Goal: Communication & Community: Connect with others

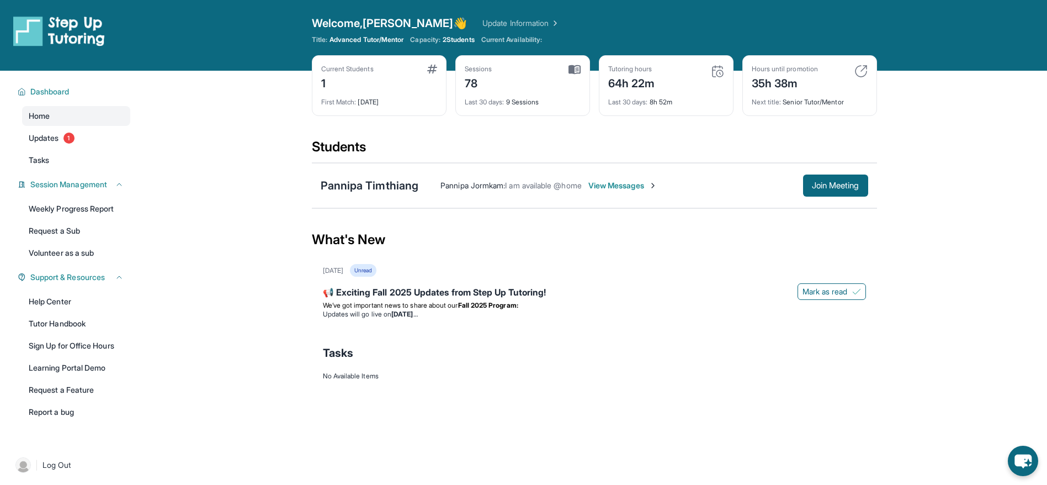
click at [858, 206] on div "Pannipa Timthiang Pannipa Jormkam : I am available @home View Messages Join Mee…" at bounding box center [594, 185] width 565 height 45
click at [849, 194] on button "Join Meeting" at bounding box center [835, 185] width 65 height 22
click at [488, 311] on li "Updates will go live [DATE][DATE]" at bounding box center [594, 314] width 543 height 9
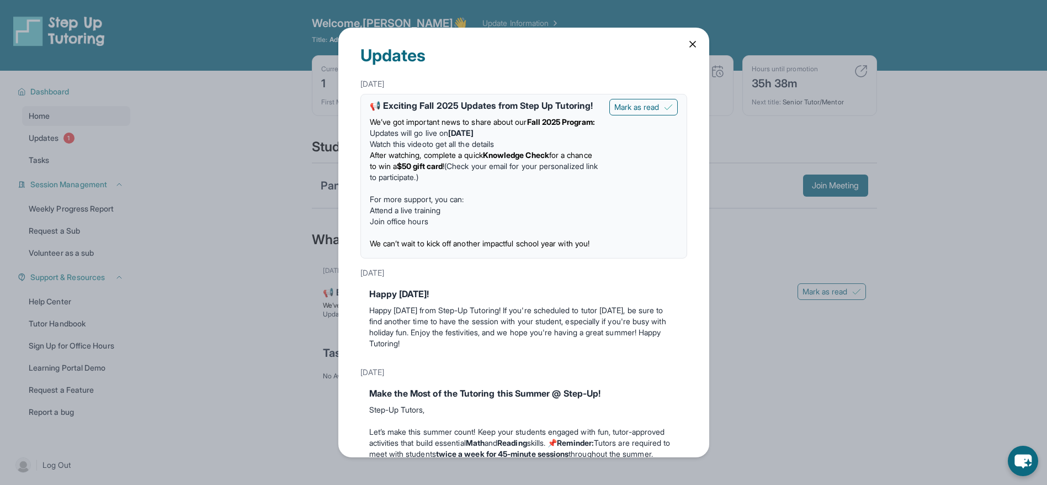
click at [495, 183] on li "After watching, complete a quick Knowledge Check for a chance to win a $50 gift…" at bounding box center [485, 166] width 231 height 33
click at [425, 127] on p "We’ve got important news to share about our Fall 2025 Program:" at bounding box center [485, 121] width 231 height 11
click at [434, 139] on li "Updates will go live [DATE][DATE]" at bounding box center [485, 132] width 231 height 11
click at [443, 150] on li "Watch this video to get all the details" at bounding box center [485, 144] width 231 height 11
click at [421, 95] on div "[DATE] 📢 Exciting Fall 2025 Updates from Step Up Tutoring! We’ve got important …" at bounding box center [523, 166] width 327 height 184
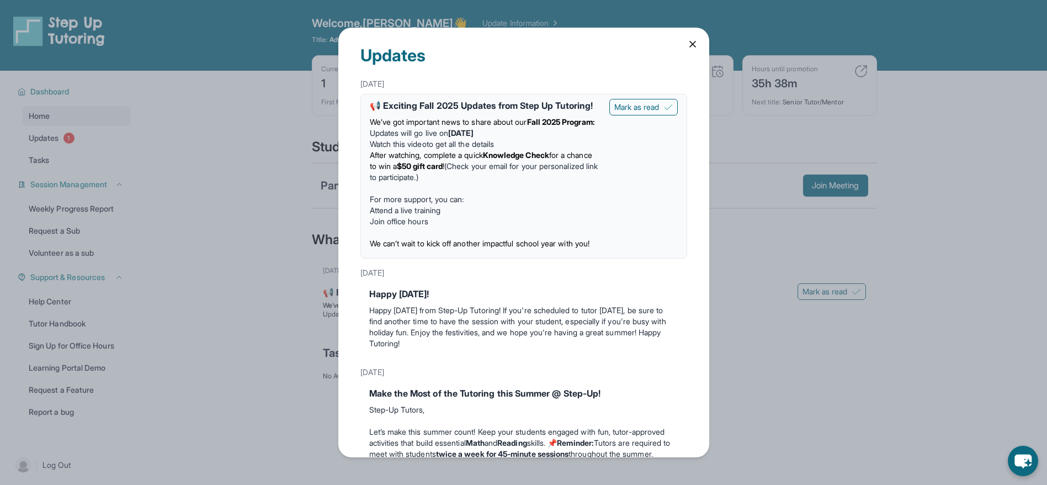
click at [444, 102] on div "📢 Exciting Fall 2025 Updates from Step Up Tutoring!" at bounding box center [485, 105] width 231 height 13
click at [379, 110] on div "📢 Exciting Fall 2025 Updates from Step Up Tutoring!" at bounding box center [485, 105] width 231 height 13
click at [387, 126] on span "We’ve got important news to share about our" at bounding box center [448, 121] width 157 height 9
click at [690, 45] on icon at bounding box center [692, 44] width 11 height 11
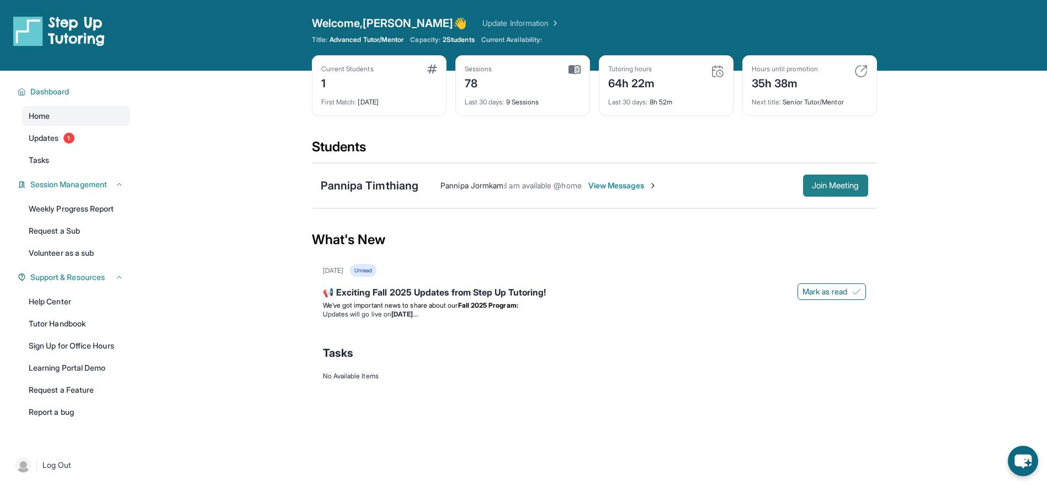
click at [842, 182] on span "Join Meeting" at bounding box center [835, 185] width 47 height 7
